Goal: Information Seeking & Learning: Learn about a topic

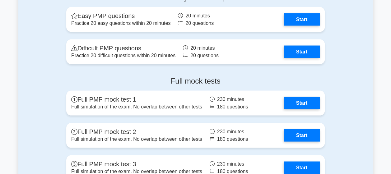
scroll to position [1715, 0]
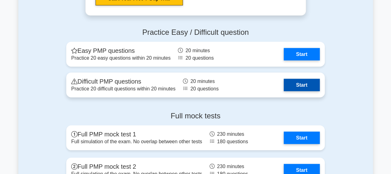
click at [298, 87] on link "Start" at bounding box center [302, 85] width 36 height 12
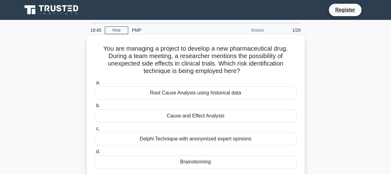
click at [193, 159] on div "Brainstorming" at bounding box center [196, 162] width 202 height 13
click at [95, 154] on input "d. Brainstorming" at bounding box center [95, 152] width 0 height 4
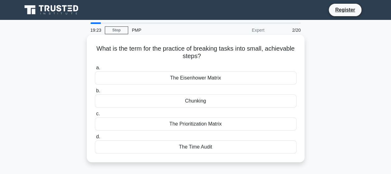
click at [205, 103] on div "Chunking" at bounding box center [196, 101] width 202 height 13
click at [95, 93] on input "b. Chunking" at bounding box center [95, 91] width 0 height 4
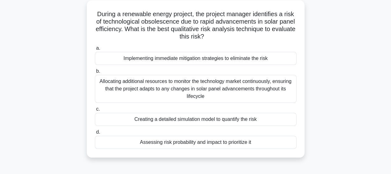
scroll to position [37, 0]
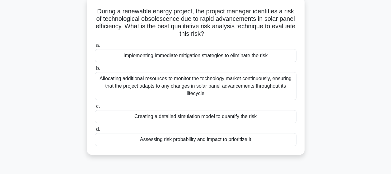
click at [199, 140] on div "Assessing risk probability and impact to prioritize it" at bounding box center [196, 139] width 202 height 13
click at [95, 132] on input "d. Assessing risk probability and impact to prioritize it" at bounding box center [95, 130] width 0 height 4
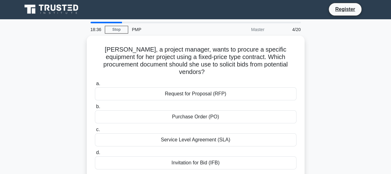
scroll to position [0, 0]
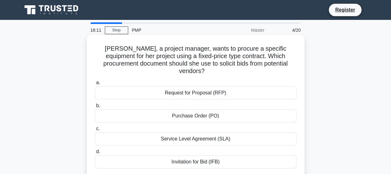
click at [212, 87] on div "Request for Proposal (RFP)" at bounding box center [196, 93] width 202 height 13
click at [95, 85] on input "a. Request for Proposal (RFP)" at bounding box center [95, 83] width 0 height 4
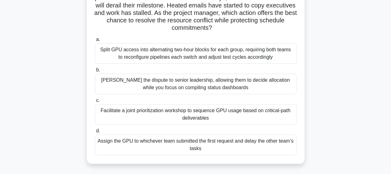
scroll to position [66, 0]
click at [179, 114] on div "Facilitate a joint prioritization workshop to sequence GPU usage based on criti…" at bounding box center [196, 114] width 202 height 21
click at [95, 102] on input "c. Facilitate a joint prioritization workshop to sequence GPU usage based on cr…" at bounding box center [95, 100] width 0 height 4
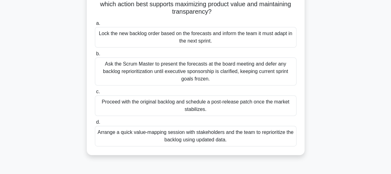
scroll to position [82, 0]
click at [205, 139] on div "Arrange a quick value-mapping session with stakeholders and the team to reprior…" at bounding box center [196, 136] width 202 height 21
click at [95, 124] on input "d. Arrange a quick value-mapping session with stakeholders and the team to repr…" at bounding box center [95, 122] width 0 height 4
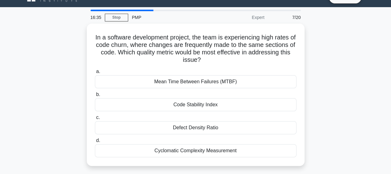
scroll to position [13, 0]
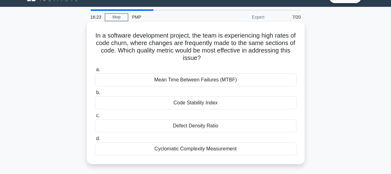
click at [217, 79] on div "Mean Time Between Failures (MTBF)" at bounding box center [196, 79] width 202 height 13
click at [95, 72] on input "a. Mean Time Between Failures (MTBF)" at bounding box center [95, 70] width 0 height 4
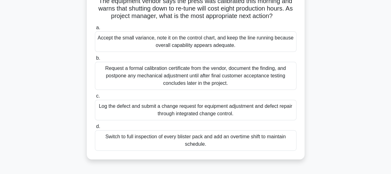
scroll to position [70, 0]
click at [261, 117] on div "Log the defect and submit a change request for equipment adjustment and defect …" at bounding box center [196, 110] width 202 height 21
click at [95, 98] on input "c. Log the defect and submit a change request for equipment adjustment and defe…" at bounding box center [95, 96] width 0 height 4
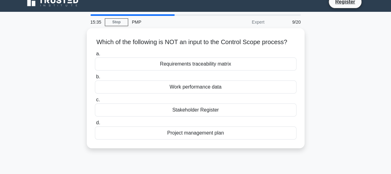
scroll to position [0, 0]
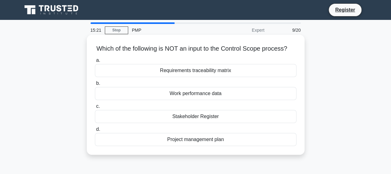
click at [207, 122] on div "Stakeholder Register" at bounding box center [196, 116] width 202 height 13
click at [95, 109] on input "c. Stakeholder Register" at bounding box center [95, 107] width 0 height 4
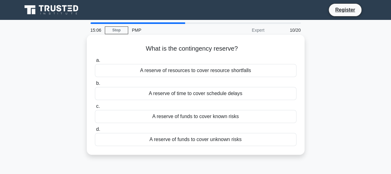
click at [244, 117] on div "A reserve of funds to cover known risks" at bounding box center [196, 116] width 202 height 13
click at [95, 109] on input "c. A reserve of funds to cover known risks" at bounding box center [95, 107] width 0 height 4
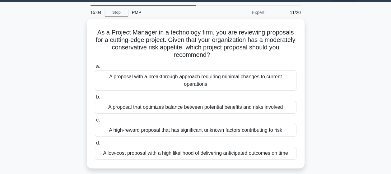
scroll to position [20, 0]
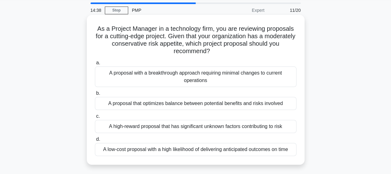
click at [177, 105] on div "A proposal that optimizes balance between potential benefits and risks involved" at bounding box center [196, 103] width 202 height 13
click at [95, 96] on input "b. A proposal that optimizes balance between potential benefits and risks invol…" at bounding box center [95, 94] width 0 height 4
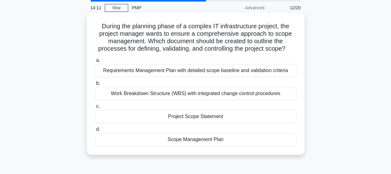
scroll to position [24, 0]
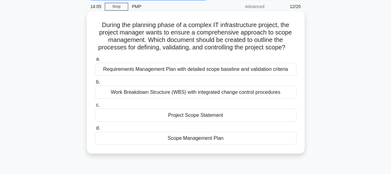
click at [191, 114] on div "Project Scope Statement" at bounding box center [196, 115] width 202 height 13
click at [95, 107] on input "c. Project Scope Statement" at bounding box center [95, 105] width 0 height 4
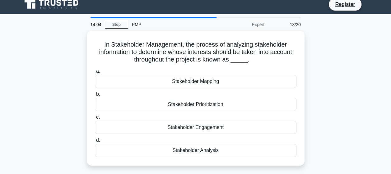
scroll to position [0, 0]
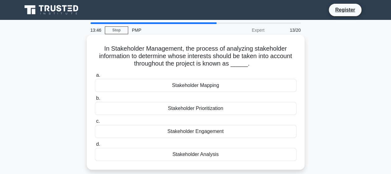
click at [197, 155] on div "Stakeholder Analysis" at bounding box center [196, 154] width 202 height 13
click at [95, 147] on input "d. Stakeholder Analysis" at bounding box center [95, 145] width 0 height 4
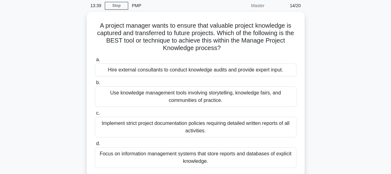
scroll to position [27, 0]
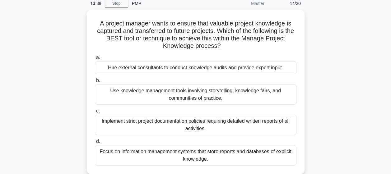
click at [197, 155] on div "Focus on information management systems that store reports and databases of exp…" at bounding box center [196, 155] width 202 height 21
click at [95, 144] on input "d. Focus on information management systems that store reports and databases of …" at bounding box center [95, 142] width 0 height 4
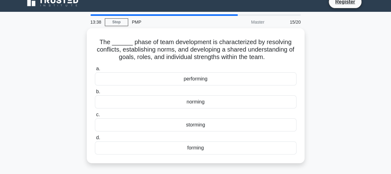
scroll to position [0, 0]
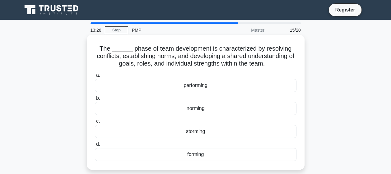
click at [195, 111] on div "norming" at bounding box center [196, 108] width 202 height 13
click at [95, 101] on input "b. norming" at bounding box center [95, 98] width 0 height 4
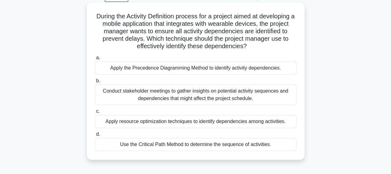
scroll to position [38, 0]
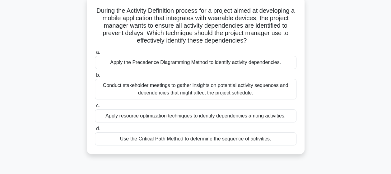
click at [193, 85] on div "Conduct stakeholder meetings to gather insights on potential activity sequences…" at bounding box center [196, 89] width 202 height 21
click at [95, 77] on input "b. Conduct stakeholder meetings to gather insights on potential activity sequen…" at bounding box center [95, 75] width 0 height 4
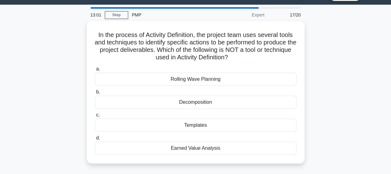
scroll to position [16, 0]
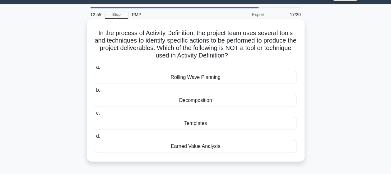
click at [186, 123] on div "Templates" at bounding box center [196, 123] width 202 height 13
click at [95, 115] on input "c. Templates" at bounding box center [95, 113] width 0 height 4
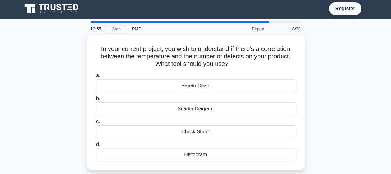
scroll to position [0, 0]
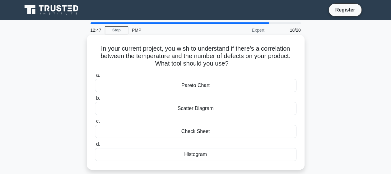
click at [182, 110] on div "Scatter Diagram" at bounding box center [196, 108] width 202 height 13
click at [95, 101] on input "b. Scatter Diagram" at bounding box center [95, 98] width 0 height 4
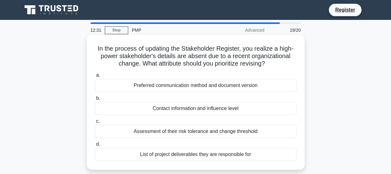
click at [223, 86] on div "Preferred communication method and document version" at bounding box center [196, 85] width 202 height 13
click at [95, 77] on input "a. Preferred communication method and document version" at bounding box center [95, 75] width 0 height 4
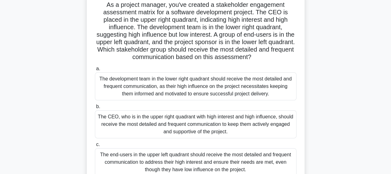
scroll to position [46, 0]
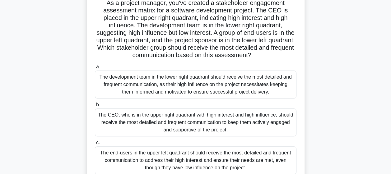
click at [222, 118] on div "The CEO, who is in the upper right quadrant with high interest and high influen…" at bounding box center [196, 123] width 202 height 28
click at [95, 107] on input "b. The CEO, who is in the upper right quadrant with high interest and high infl…" at bounding box center [95, 105] width 0 height 4
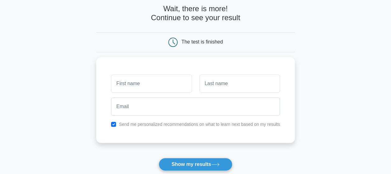
scroll to position [31, 0]
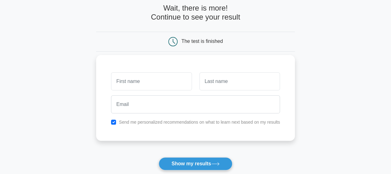
click at [159, 82] on input "text" at bounding box center [151, 82] width 81 height 18
type input "[PERSON_NAME]"
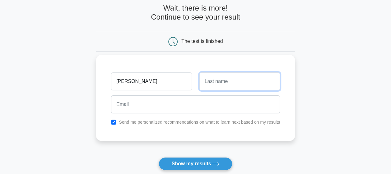
type input "[PERSON_NAME]"
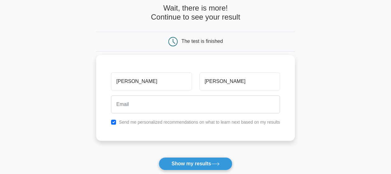
type input "[PERSON_NAME][EMAIL_ADDRESS][DOMAIN_NAME]"
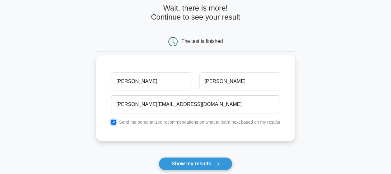
click at [115, 121] on input "checkbox" at bounding box center [113, 122] width 5 height 5
checkbox input "false"
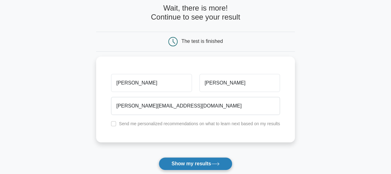
click at [186, 162] on button "Show my results" at bounding box center [195, 163] width 73 height 13
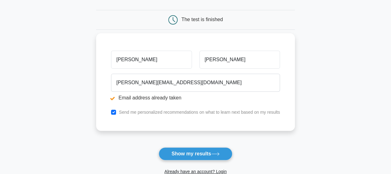
scroll to position [76, 0]
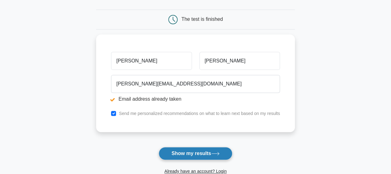
click at [190, 158] on button "Show my results" at bounding box center [195, 153] width 73 height 13
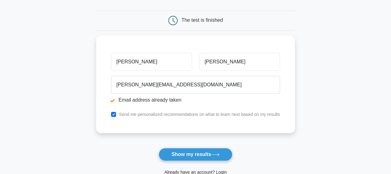
scroll to position [76, 0]
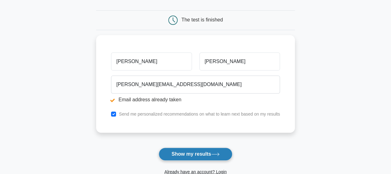
click at [180, 155] on button "Show my results" at bounding box center [195, 154] width 73 height 13
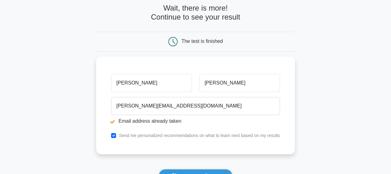
scroll to position [58, 0]
